Goal: Task Accomplishment & Management: Complete application form

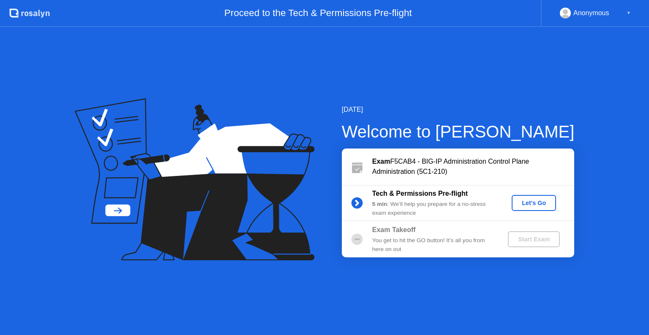
click at [532, 201] on div "Let's Go" at bounding box center [534, 203] width 38 height 7
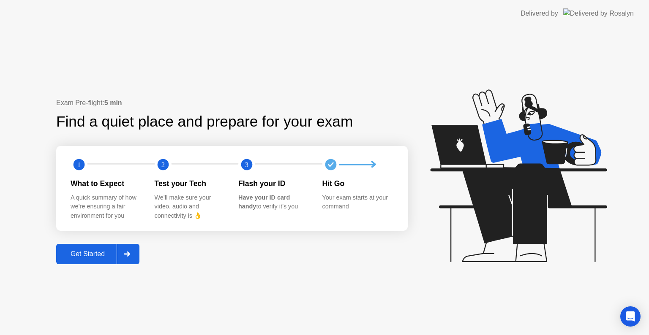
click at [90, 255] on div "Get Started" at bounding box center [88, 255] width 58 height 8
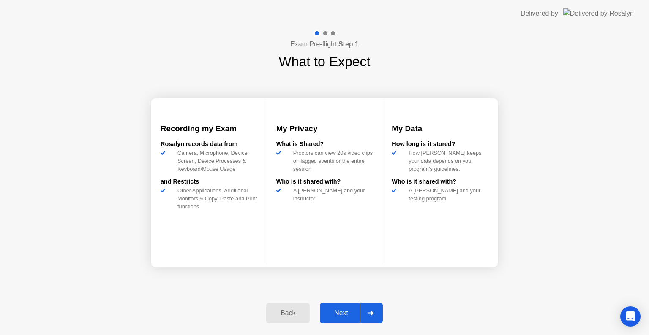
click at [341, 314] on div "Next" at bounding box center [341, 314] width 38 height 8
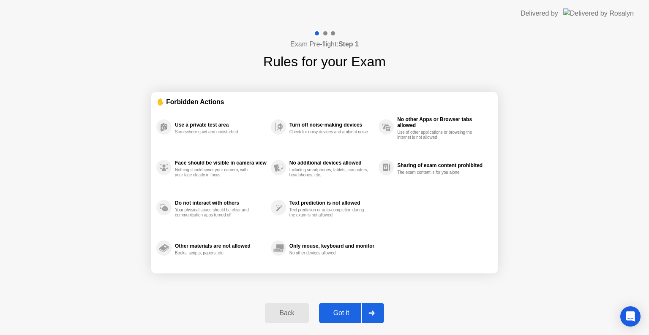
click at [341, 314] on div "Got it" at bounding box center [342, 314] width 40 height 8
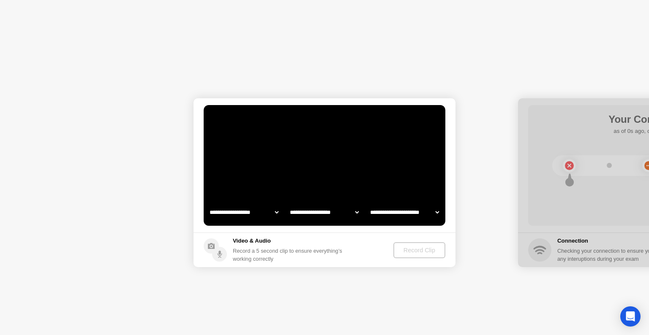
select select "**********"
select select "*******"
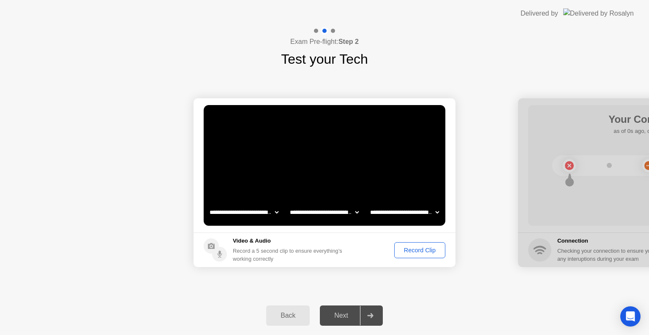
click at [421, 254] on div "Record Clip" at bounding box center [419, 250] width 45 height 7
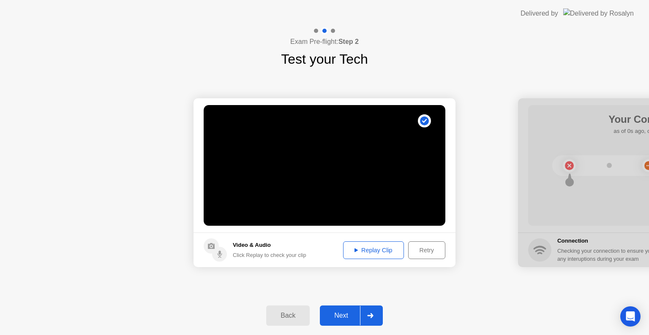
click at [346, 318] on div "Next" at bounding box center [341, 316] width 38 height 8
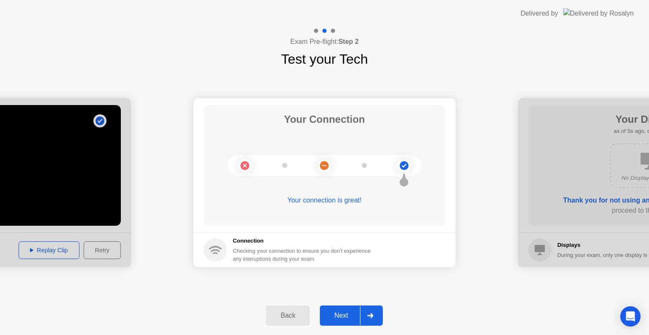
click at [346, 318] on div "Next" at bounding box center [341, 316] width 38 height 8
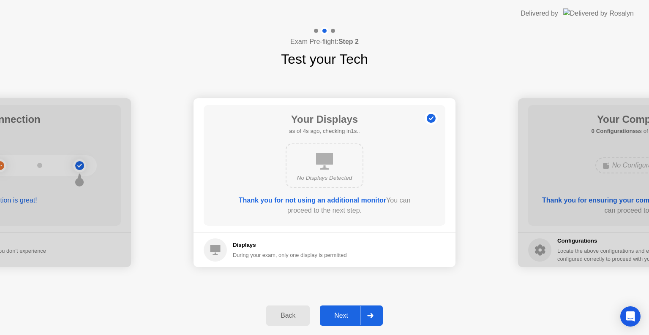
click at [346, 318] on div "Next" at bounding box center [341, 316] width 38 height 8
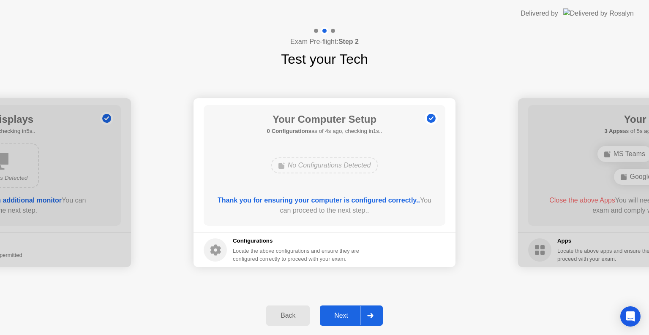
click at [346, 318] on div "Next" at bounding box center [341, 316] width 38 height 8
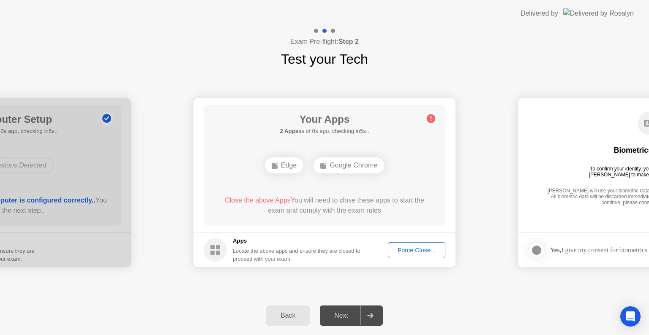
click at [409, 249] on div "Force Close..." at bounding box center [417, 250] width 52 height 7
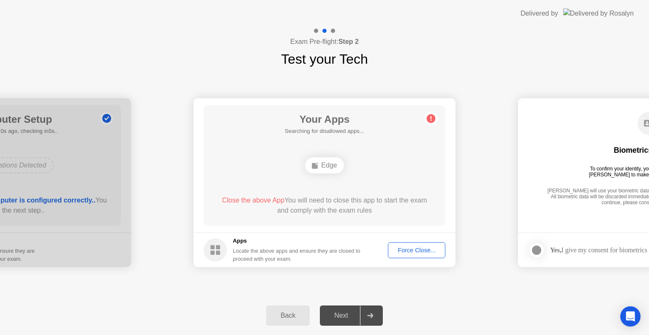
click at [409, 254] on div "Force Close..." at bounding box center [417, 250] width 52 height 7
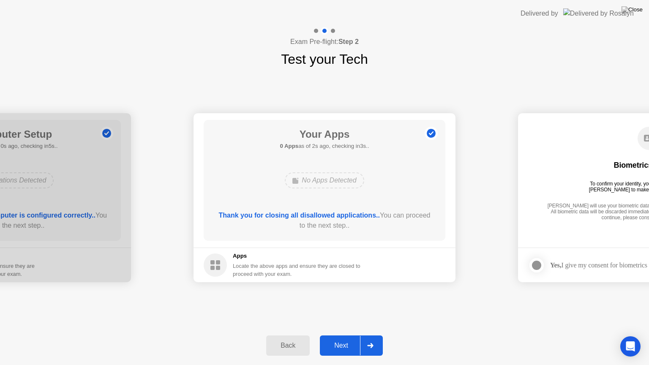
click at [335, 335] on div "Next" at bounding box center [341, 346] width 38 height 8
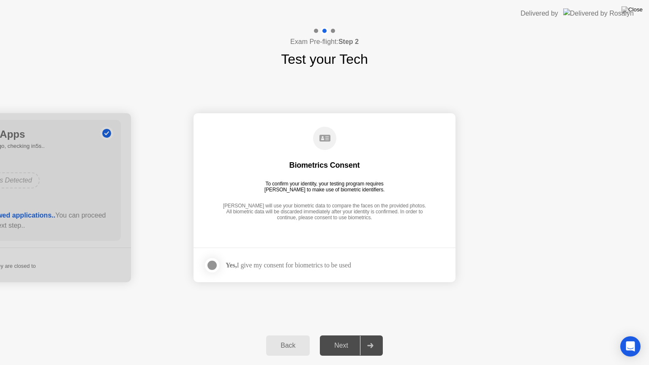
click at [216, 267] on div at bounding box center [212, 265] width 10 height 10
click at [342, 335] on div "Next" at bounding box center [341, 346] width 38 height 8
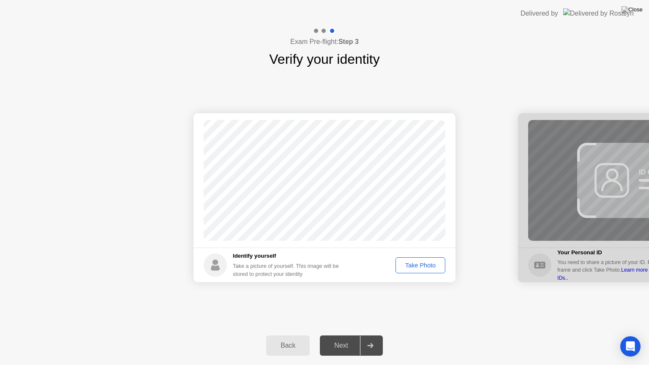
click at [420, 264] on div "Take Photo" at bounding box center [420, 265] width 44 height 7
click at [337, 335] on div "Next" at bounding box center [341, 346] width 38 height 8
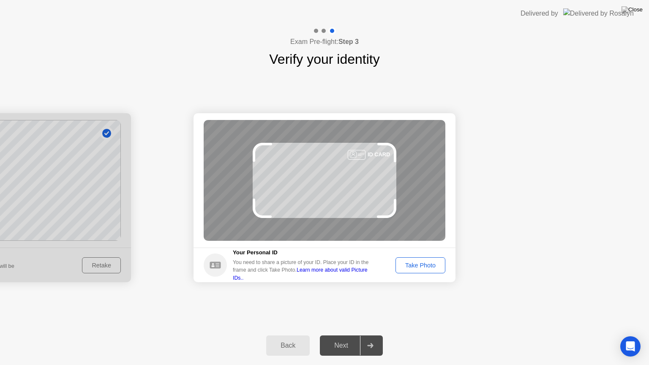
click at [409, 264] on div "Take Photo" at bounding box center [420, 265] width 44 height 7
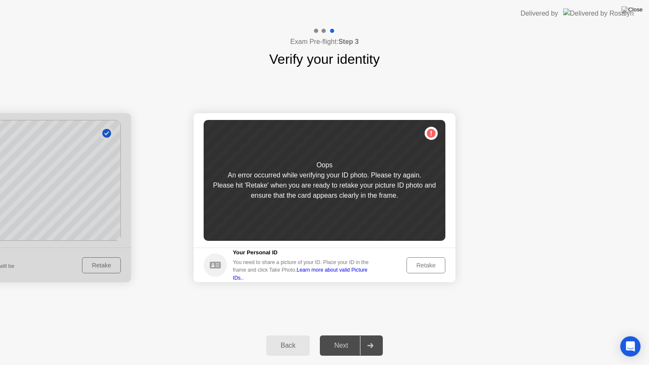
click at [409, 264] on div "Retake" at bounding box center [425, 265] width 33 height 7
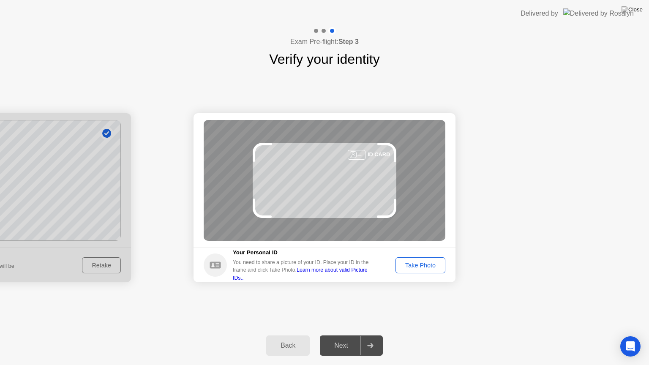
click at [409, 264] on div "Take Photo" at bounding box center [420, 265] width 44 height 7
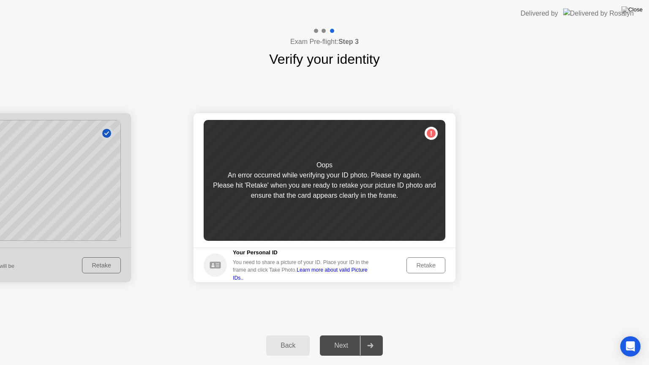
click at [409, 264] on div "Retake" at bounding box center [425, 265] width 33 height 7
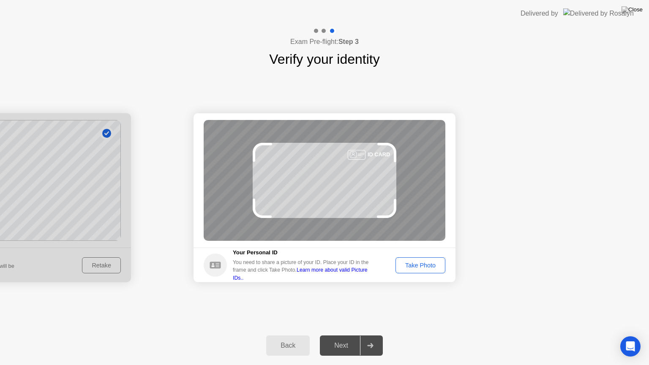
click at [431, 263] on div "Take Photo" at bounding box center [420, 265] width 44 height 7
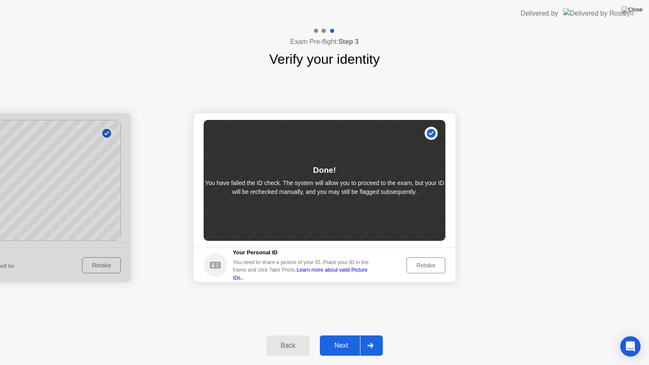
click at [346, 335] on div "Next" at bounding box center [341, 346] width 38 height 8
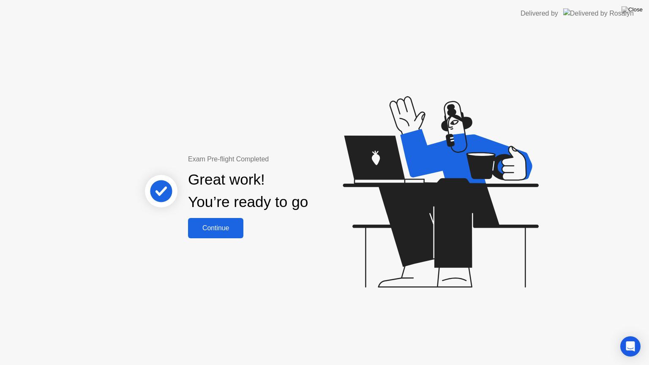
click at [229, 228] on div "Continue" at bounding box center [216, 228] width 50 height 8
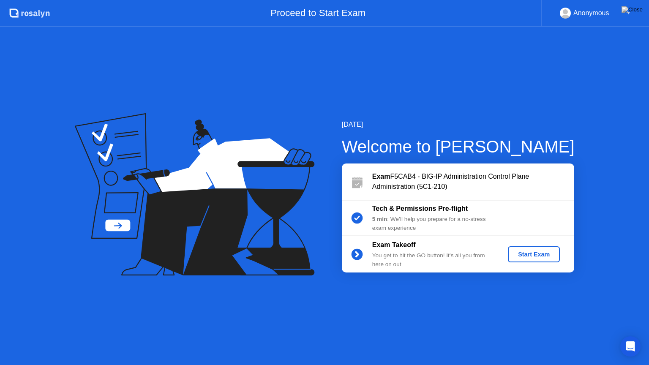
click at [539, 254] on div "Start Exam" at bounding box center [533, 254] width 45 height 7
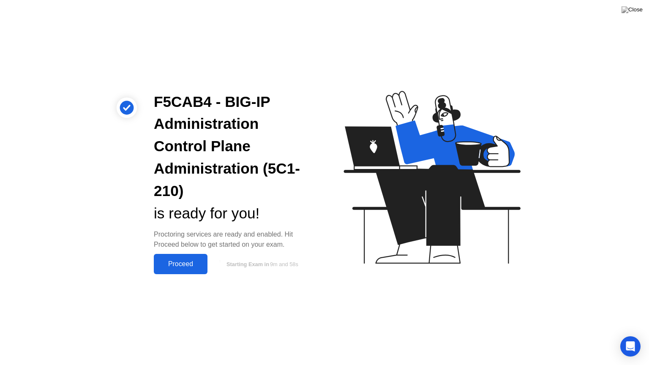
click at [186, 268] on div "Proceed" at bounding box center [180, 264] width 49 height 8
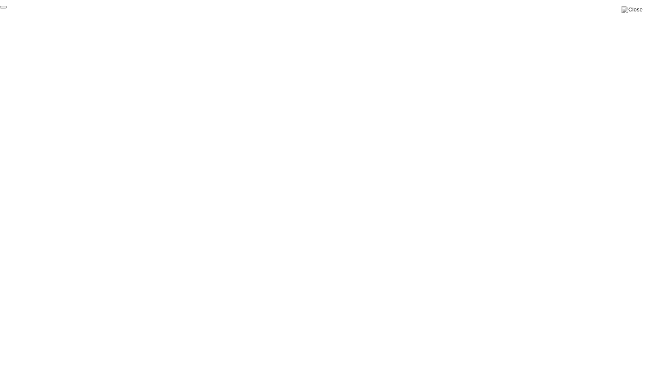
click div "End Proctoring Session"
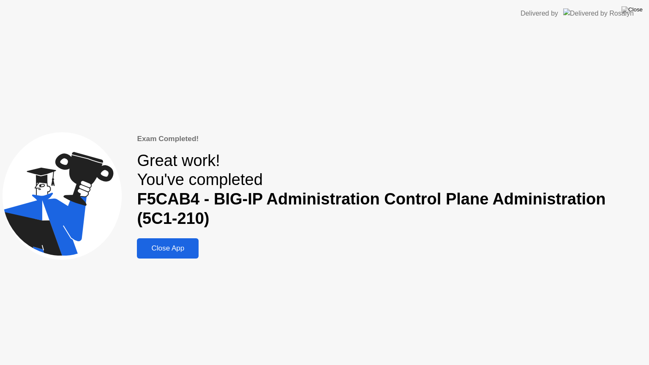
click at [177, 244] on div "Close App" at bounding box center [167, 248] width 57 height 8
